Goal: Find specific page/section: Find specific page/section

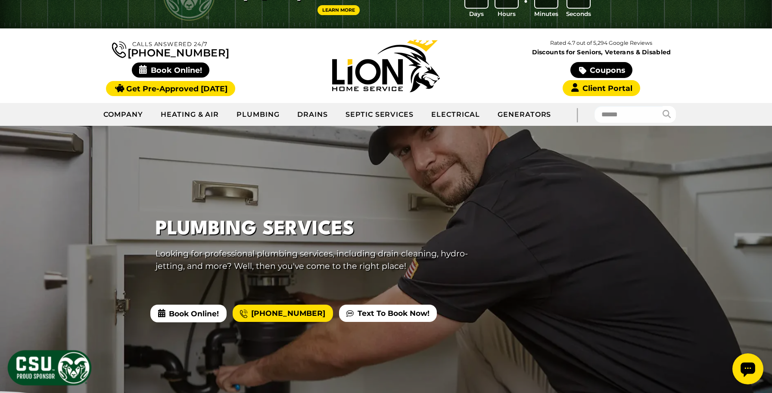
scroll to position [54, 0]
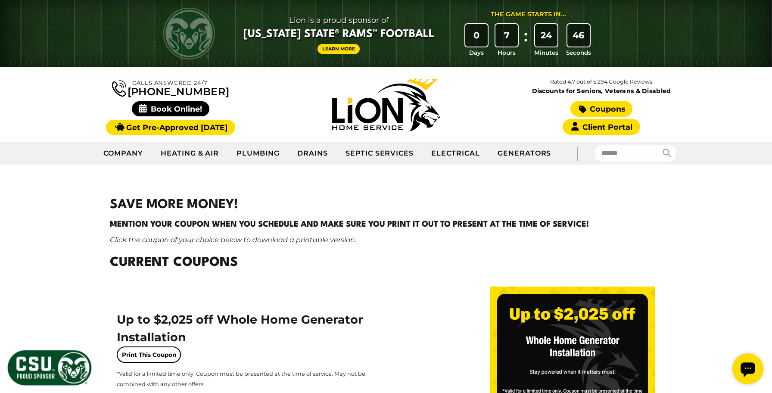
click at [584, 106] on icon at bounding box center [583, 109] width 8 height 9
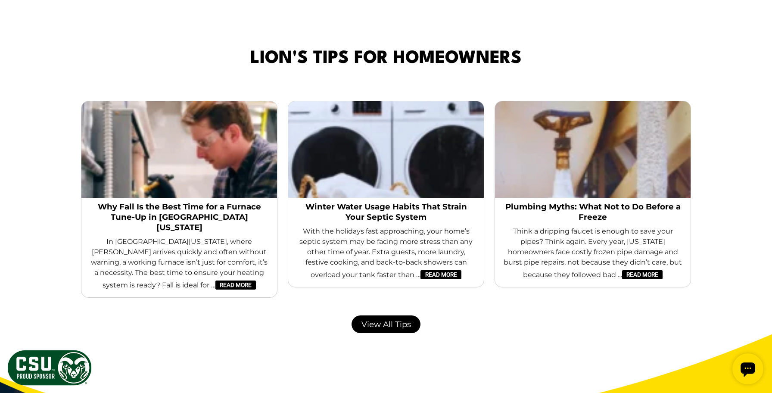
scroll to position [1778, 0]
